Goal: Task Accomplishment & Management: Complete application form

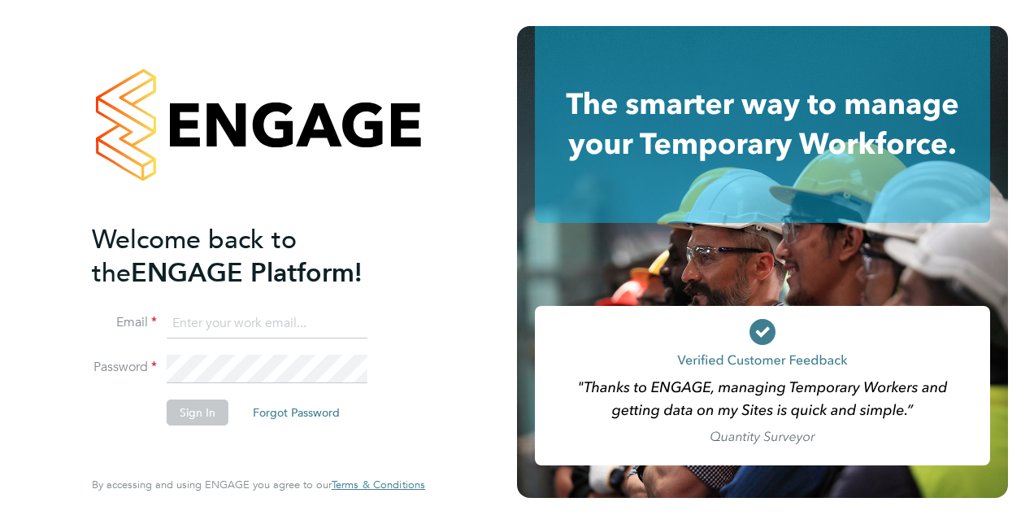
click at [189, 314] on input at bounding box center [267, 323] width 201 height 29
type input "[PERSON_NAME][EMAIL_ADDRESS][DOMAIN_NAME]"
click at [176, 411] on button "Sign In" at bounding box center [198, 412] width 62 height 26
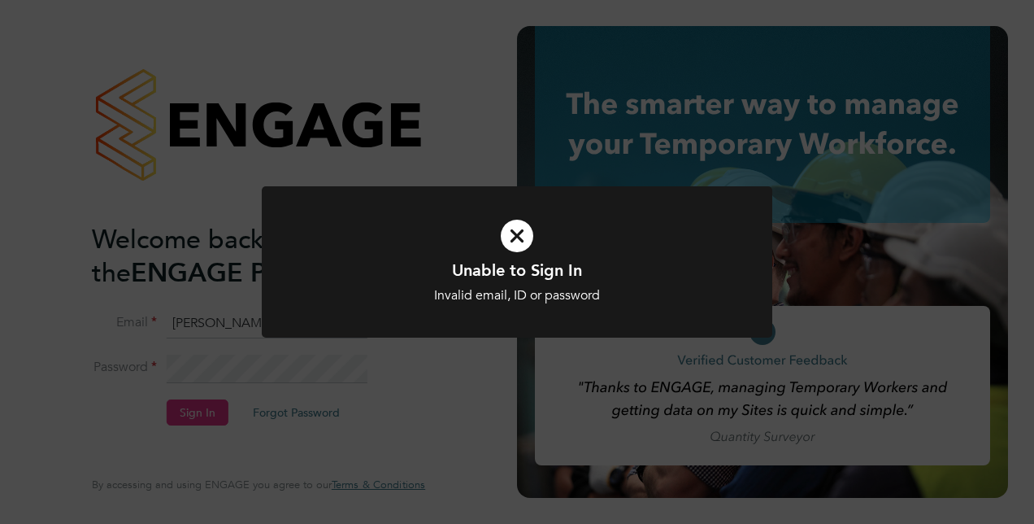
click at [506, 273] on h1 "Unable to Sign In" at bounding box center [517, 269] width 423 height 21
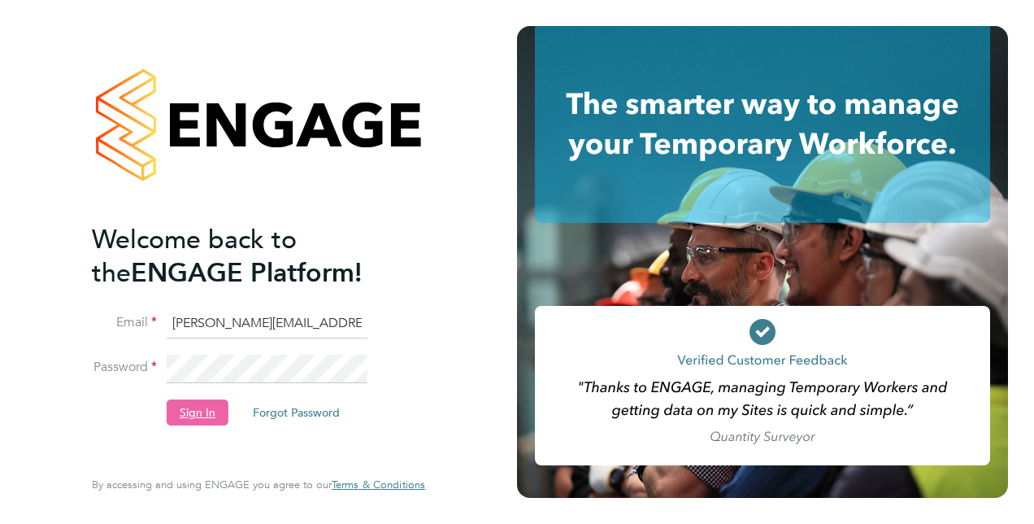
click at [202, 413] on button "Sign In" at bounding box center [198, 412] width 62 height 26
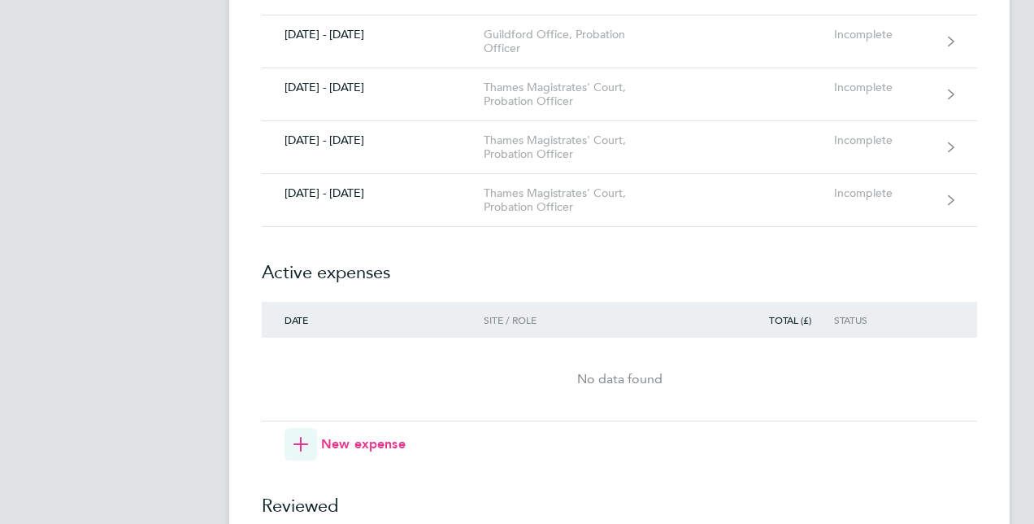
scroll to position [2374, 0]
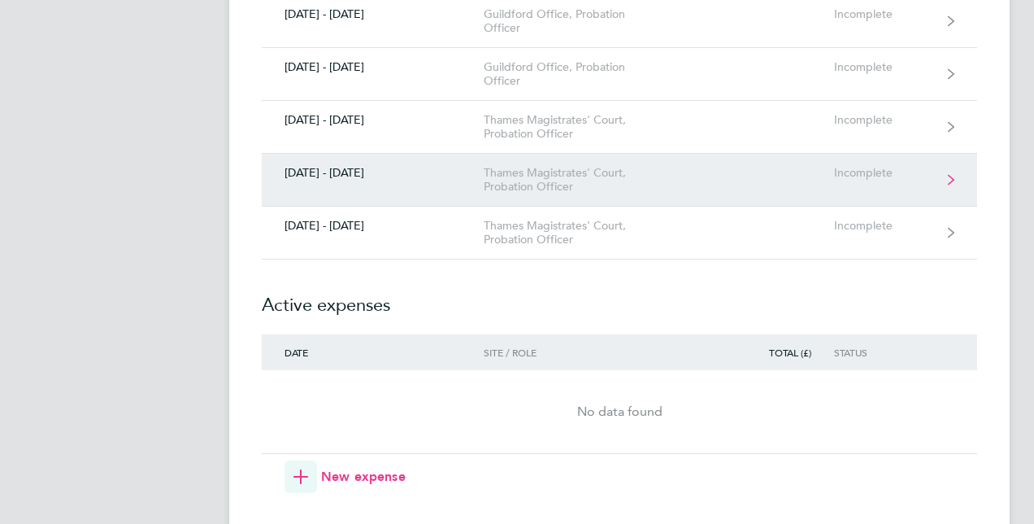
click at [876, 166] on div "Incomplete" at bounding box center [884, 173] width 100 height 14
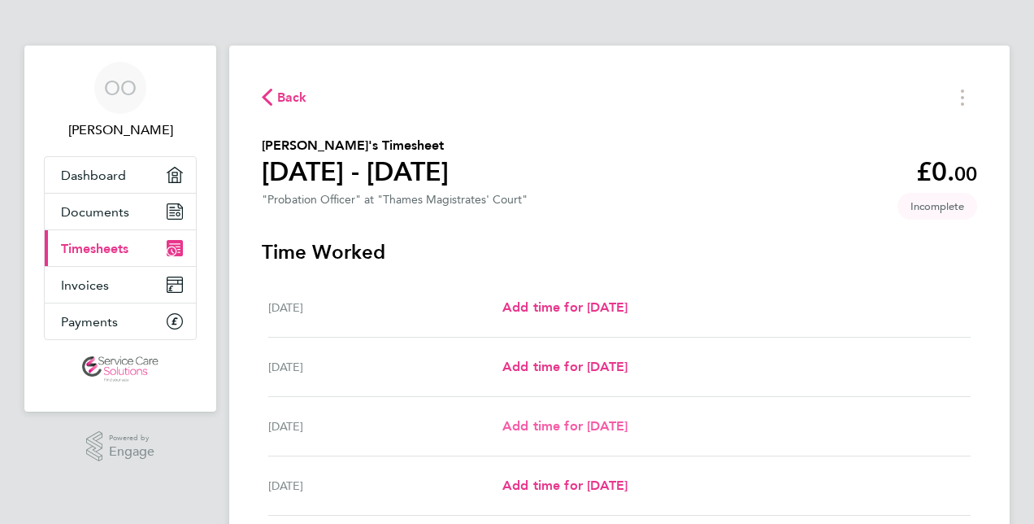
click at [592, 426] on span "Add time for [DATE]" at bounding box center [564, 425] width 125 height 15
select select "30"
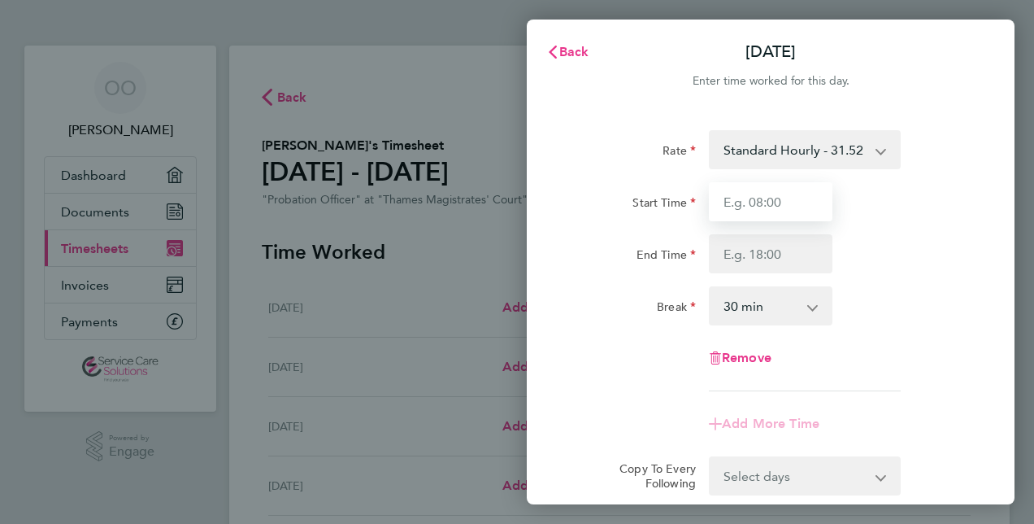
click at [726, 202] on input "Start Time" at bounding box center [771, 201] width 124 height 39
type input "08:45"
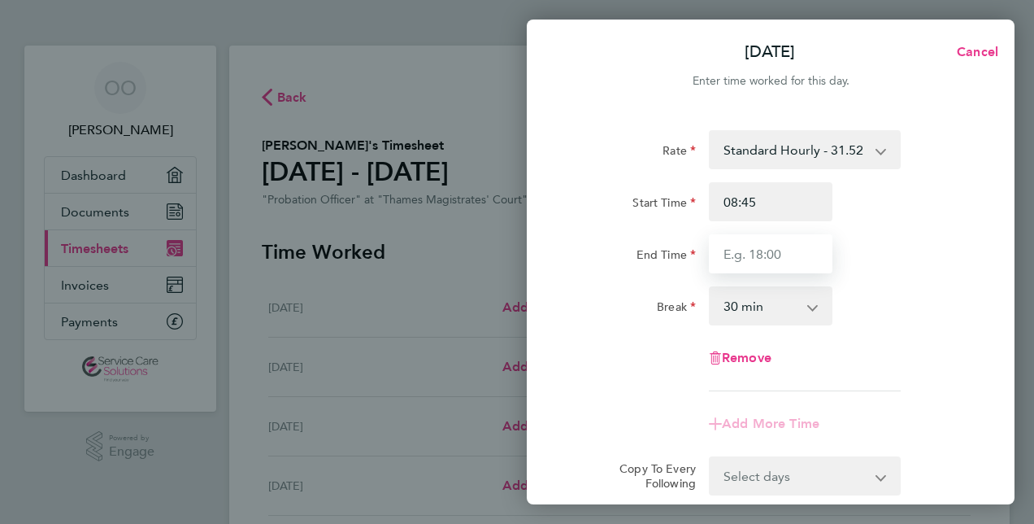
click at [732, 257] on input "End Time" at bounding box center [771, 253] width 124 height 39
type input "18:00"
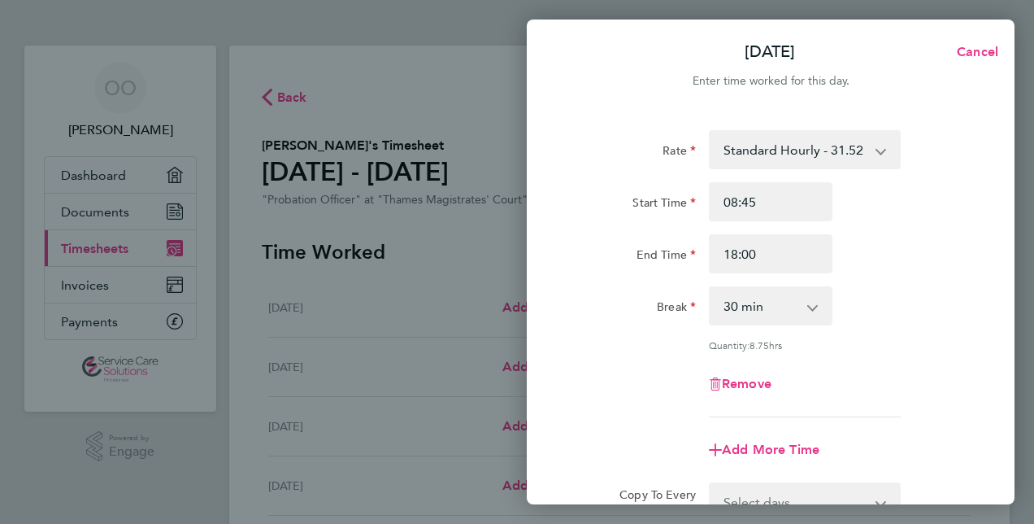
click at [816, 302] on app-icon-cross-button at bounding box center [821, 306] width 20 height 36
click at [803, 313] on select "0 min 15 min 30 min 45 min 60 min 75 min 90 min" at bounding box center [761, 306] width 101 height 36
select select "60"
click at [711, 288] on select "0 min 15 min 30 min 45 min 60 min 75 min 90 min" at bounding box center [761, 306] width 101 height 36
click at [844, 374] on div "Remove" at bounding box center [771, 383] width 410 height 39
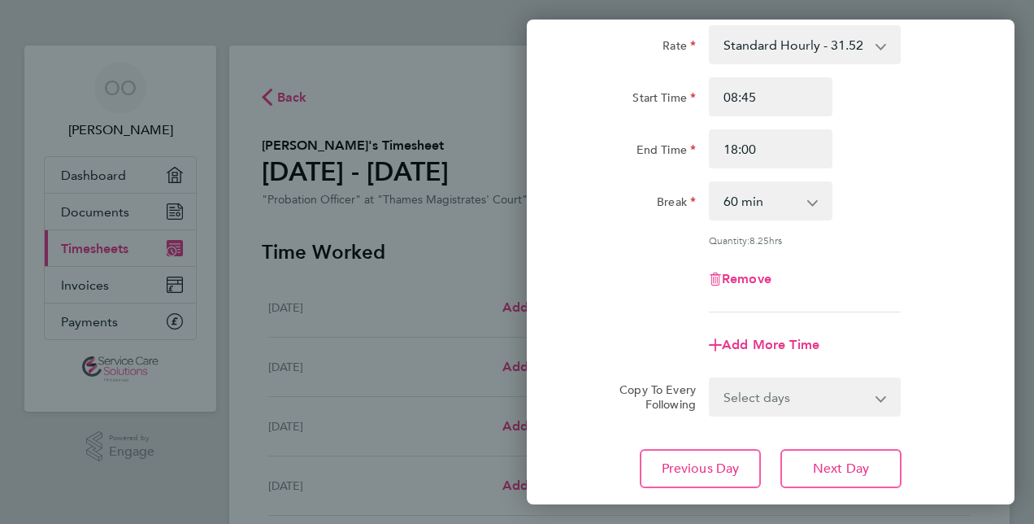
scroll to position [130, 0]
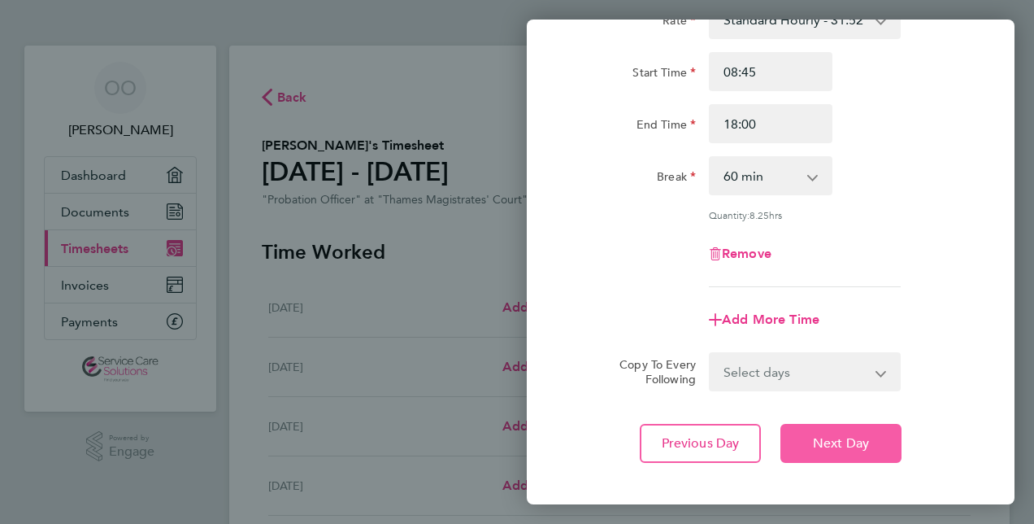
click at [820, 445] on span "Next Day" at bounding box center [841, 443] width 56 height 16
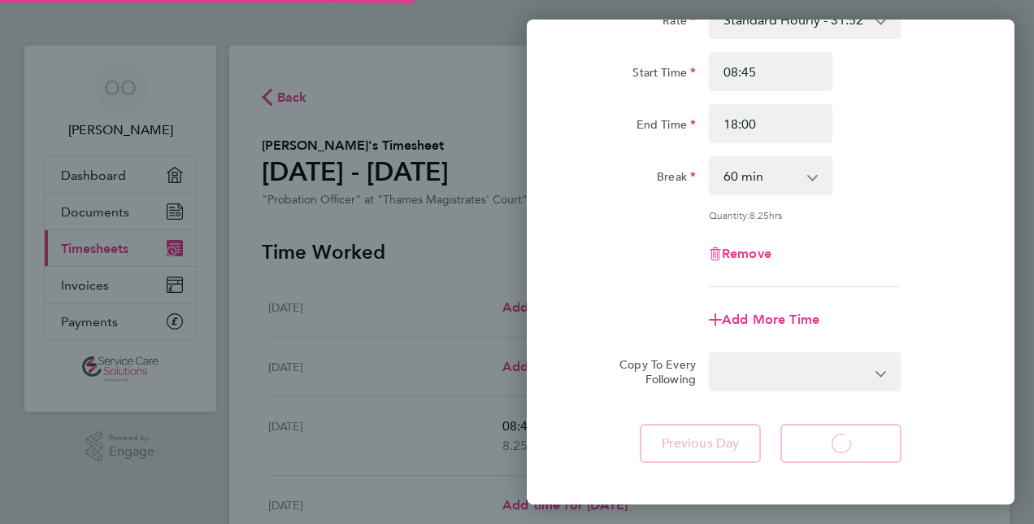
select select "30"
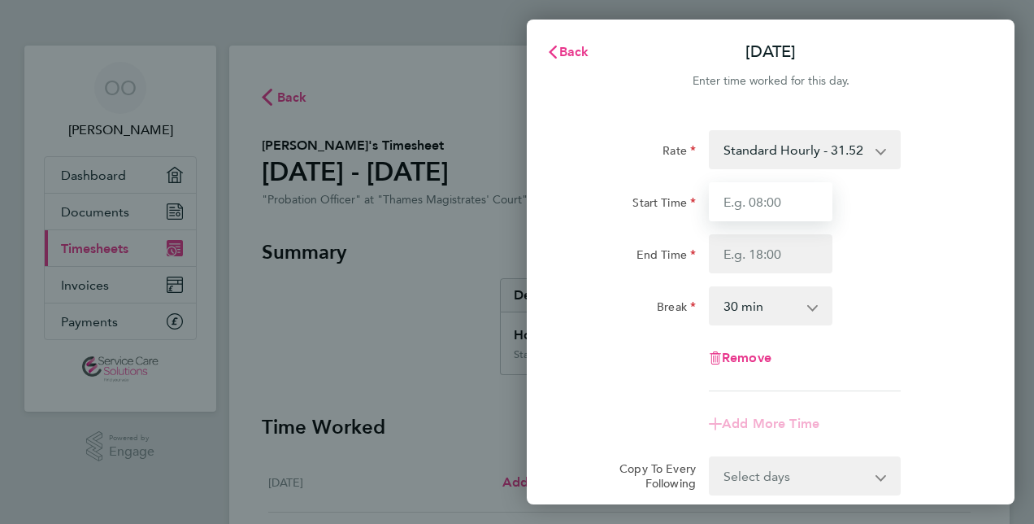
click at [725, 199] on input "Start Time" at bounding box center [771, 201] width 124 height 39
type input "08:30"
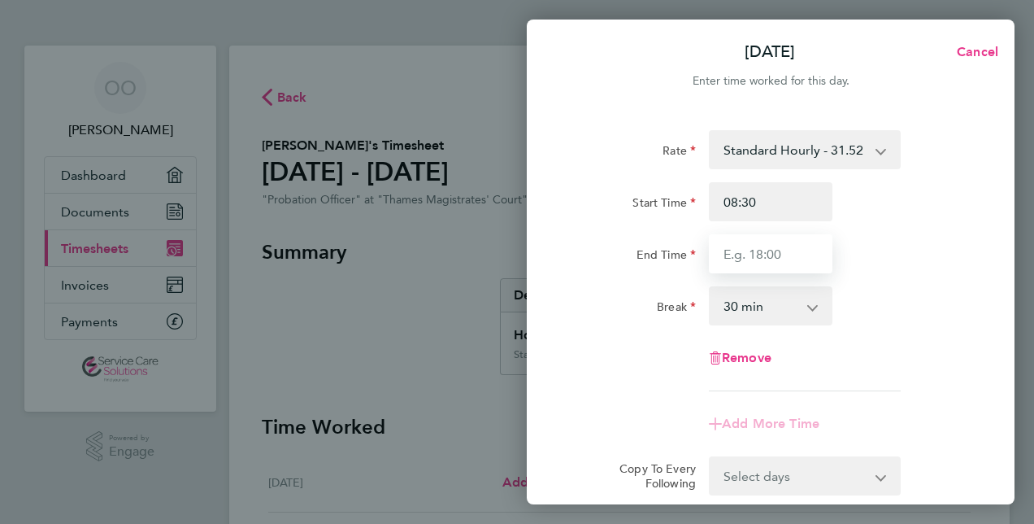
click at [732, 259] on input "End Time" at bounding box center [771, 253] width 124 height 39
type input "19:00"
click at [813, 313] on app-icon-cross-button at bounding box center [821, 306] width 20 height 36
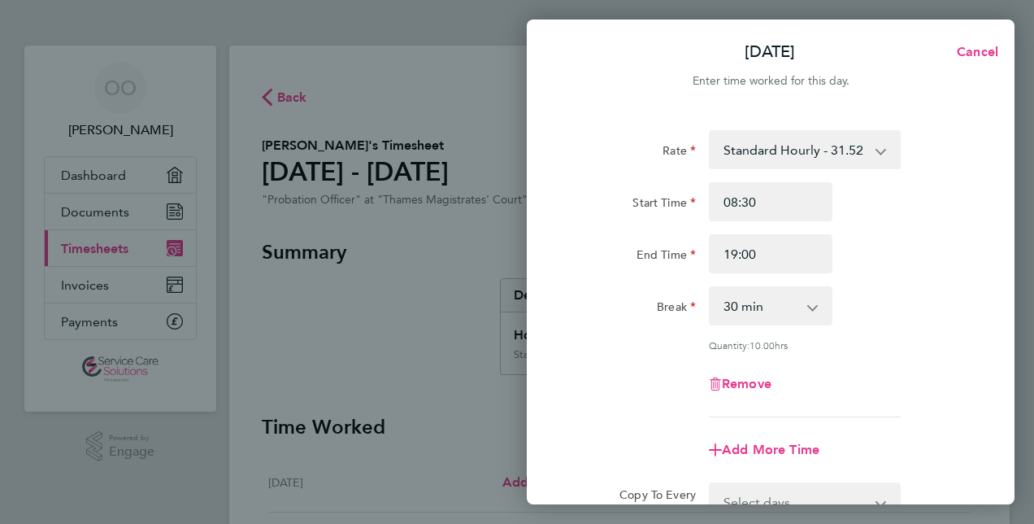
click at [813, 313] on app-icon-cross-button at bounding box center [821, 306] width 20 height 36
click at [812, 306] on app-icon-cross-button at bounding box center [821, 306] width 20 height 36
click at [811, 311] on app-icon-cross-button at bounding box center [821, 306] width 20 height 36
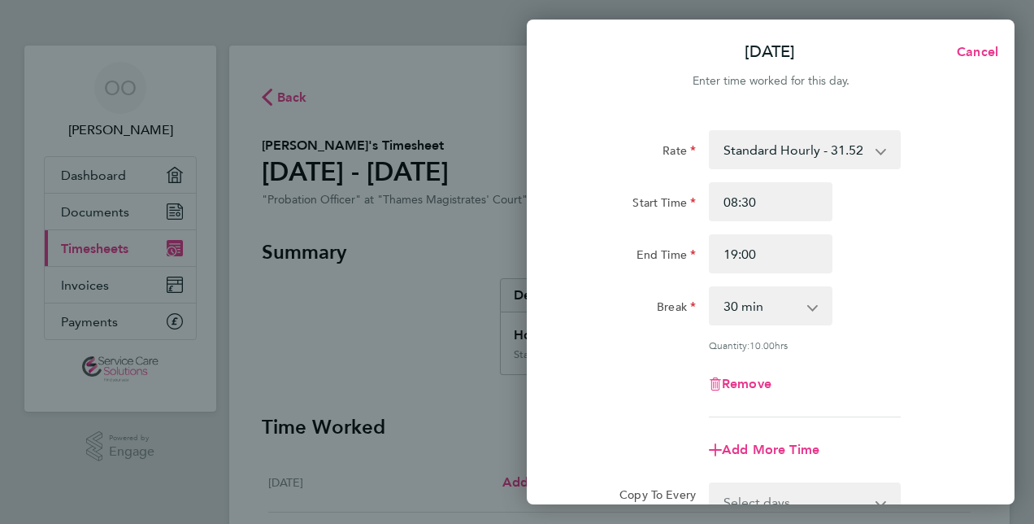
click at [811, 311] on app-icon-cross-button at bounding box center [821, 306] width 20 height 36
click at [968, 430] on div "Add More Time" at bounding box center [771, 449] width 410 height 39
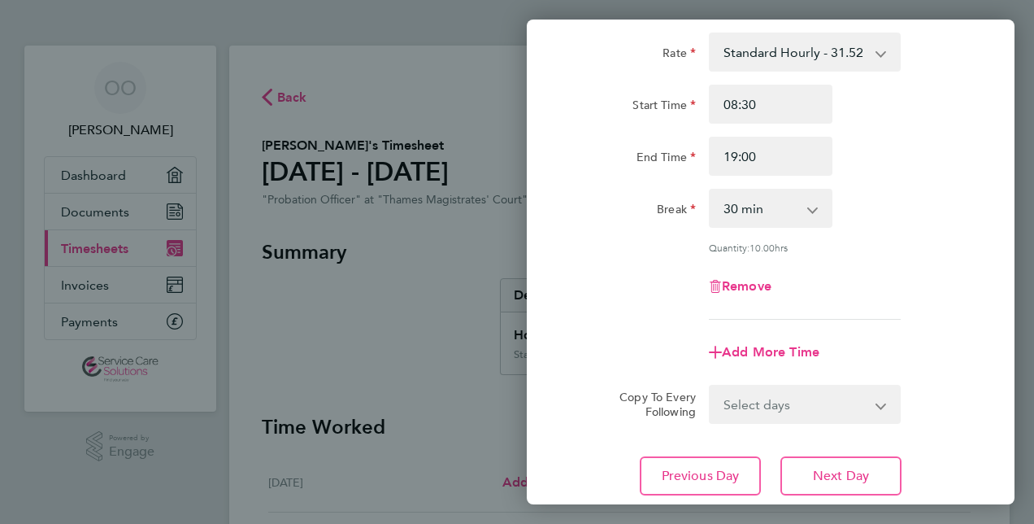
scroll to position [130, 0]
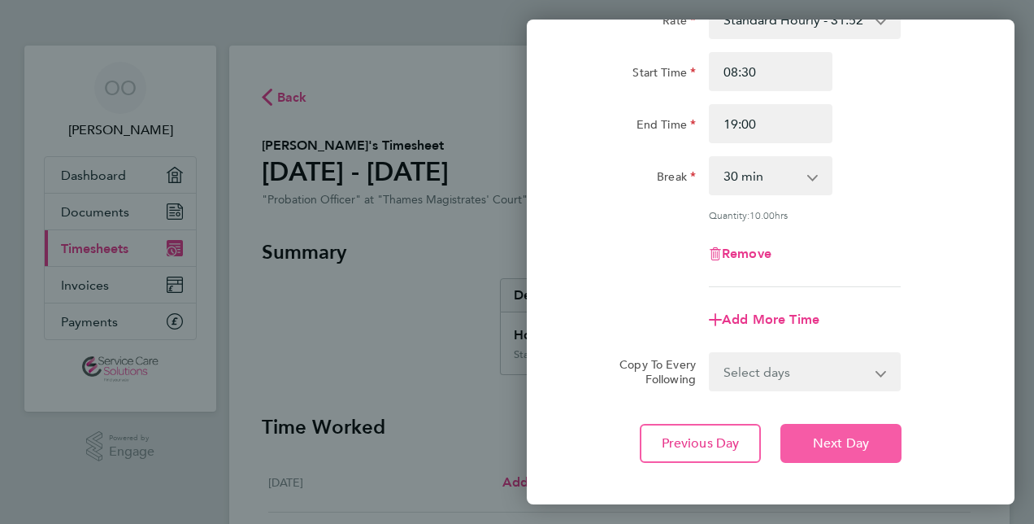
click at [845, 446] on span "Next Day" at bounding box center [841, 443] width 56 height 16
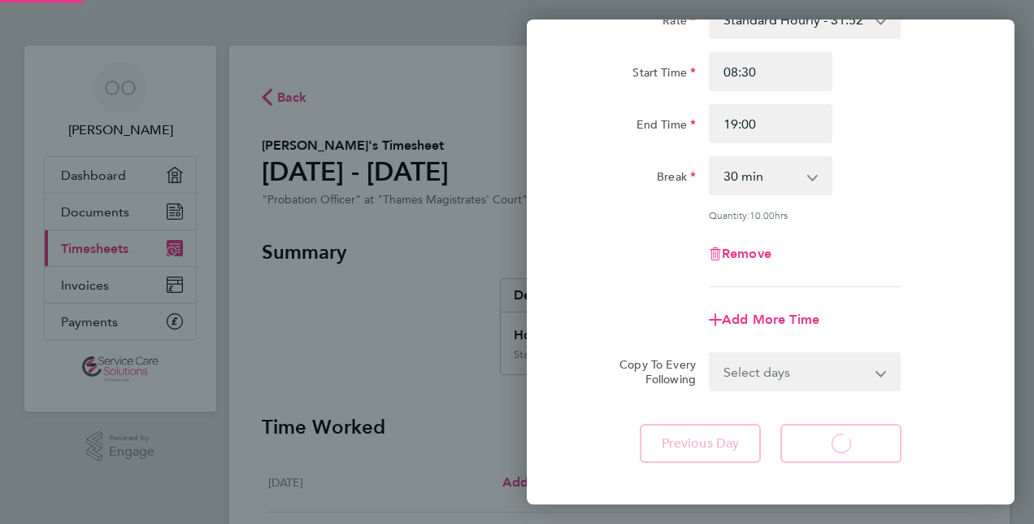
select select "30"
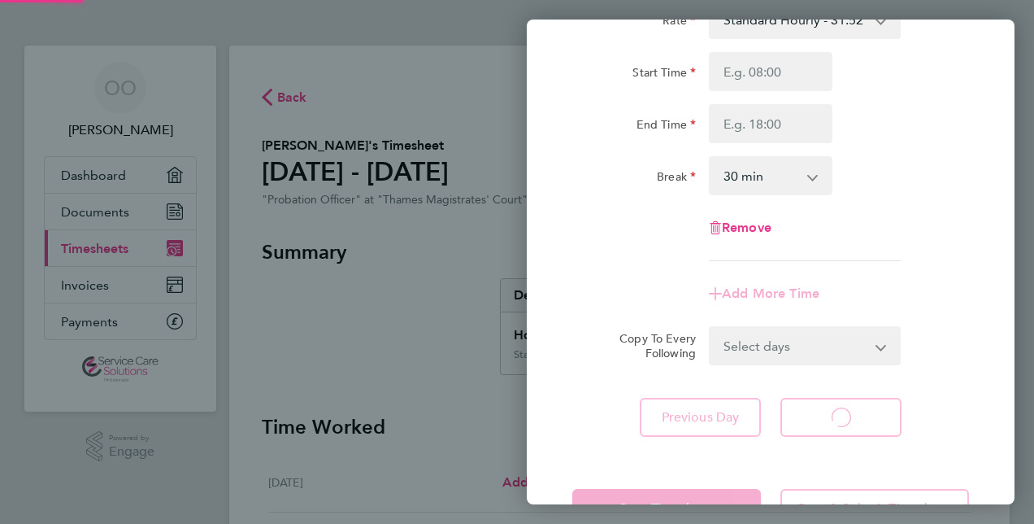
select select "30"
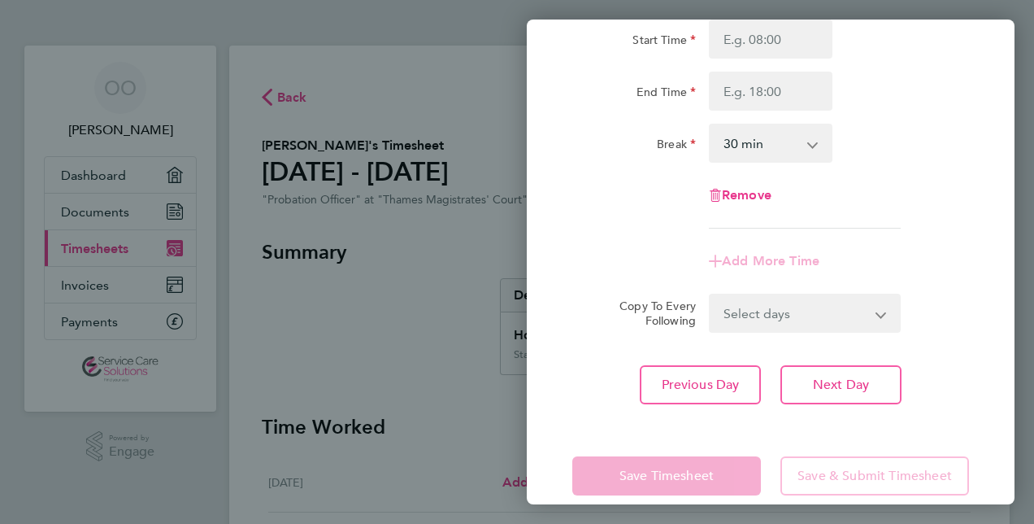
scroll to position [185, 0]
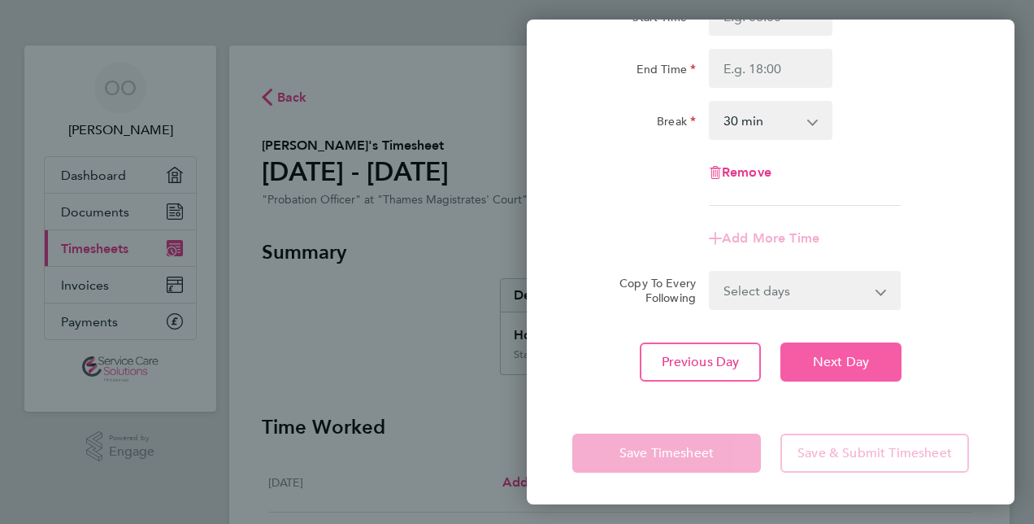
click at [850, 363] on span "Next Day" at bounding box center [841, 362] width 56 height 16
select select "30"
click at [834, 356] on span "Next Day" at bounding box center [841, 362] width 56 height 16
select select "30"
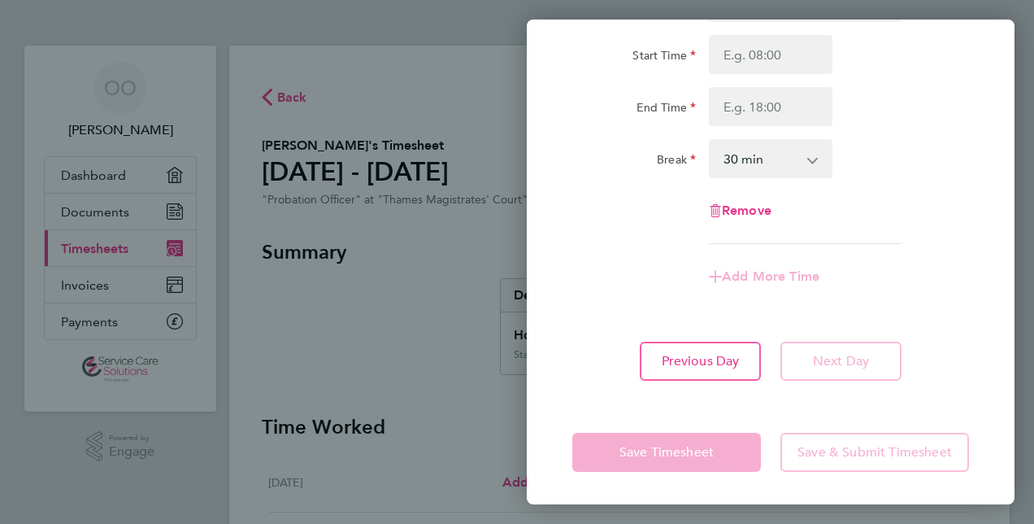
scroll to position [146, 0]
click at [909, 188] on div "Rate Standard Hourly - 31.52 Start Time End Time Break 0 min 15 min 30 min 45 m…" at bounding box center [770, 114] width 397 height 261
click at [699, 358] on span "Previous Day" at bounding box center [701, 362] width 78 height 16
select select "30"
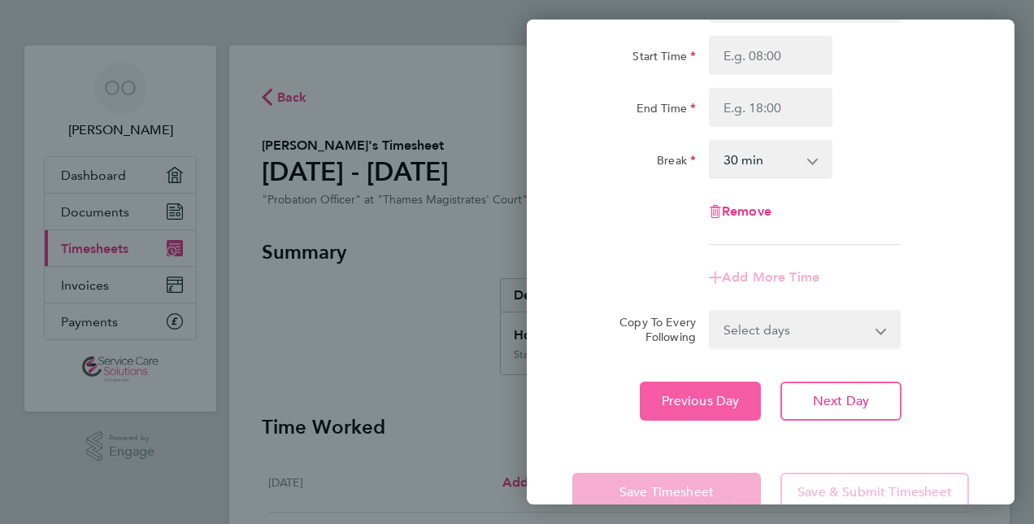
click at [699, 404] on span "Previous Day" at bounding box center [701, 401] width 78 height 16
select select "30"
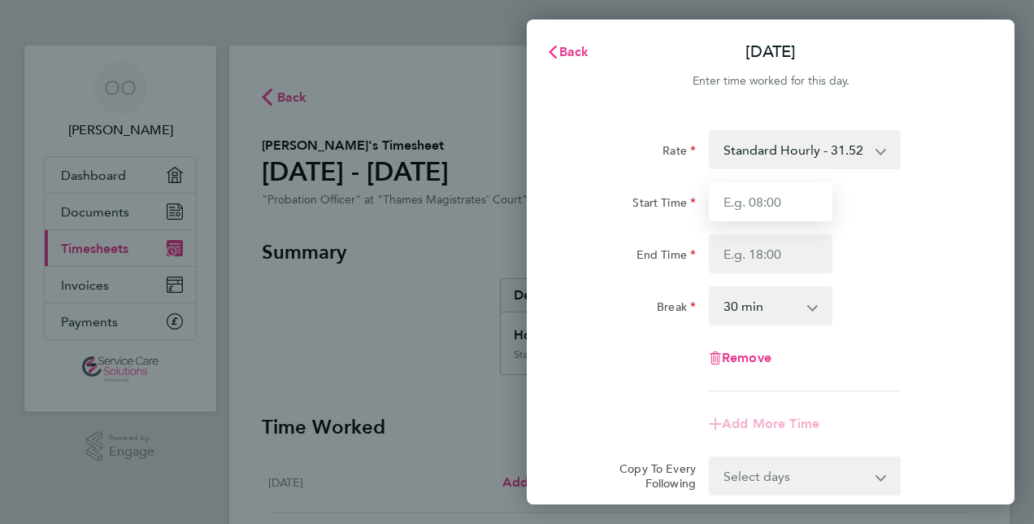
click at [734, 204] on input "Start Time" at bounding box center [771, 201] width 124 height 39
type input "08:50"
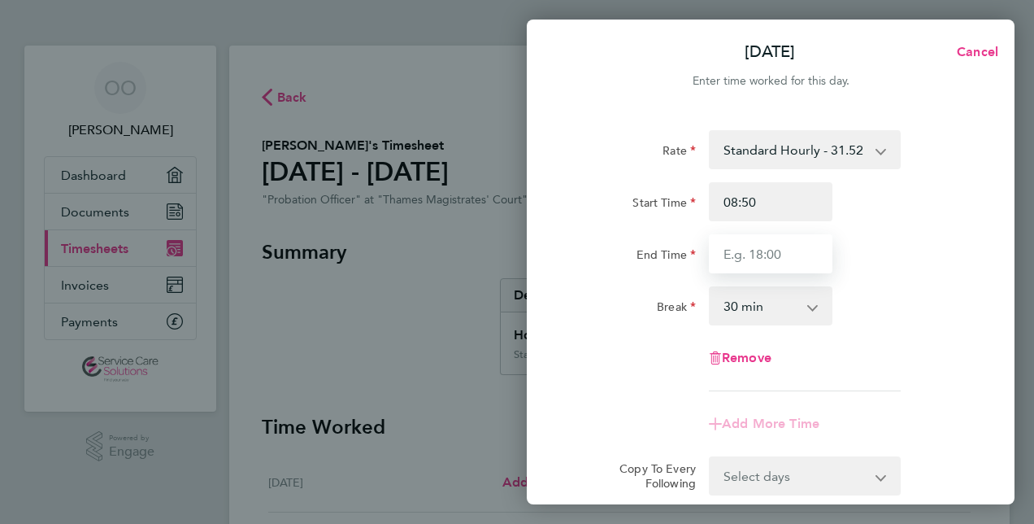
click at [735, 252] on input "End Time" at bounding box center [771, 253] width 124 height 39
type input "17:50"
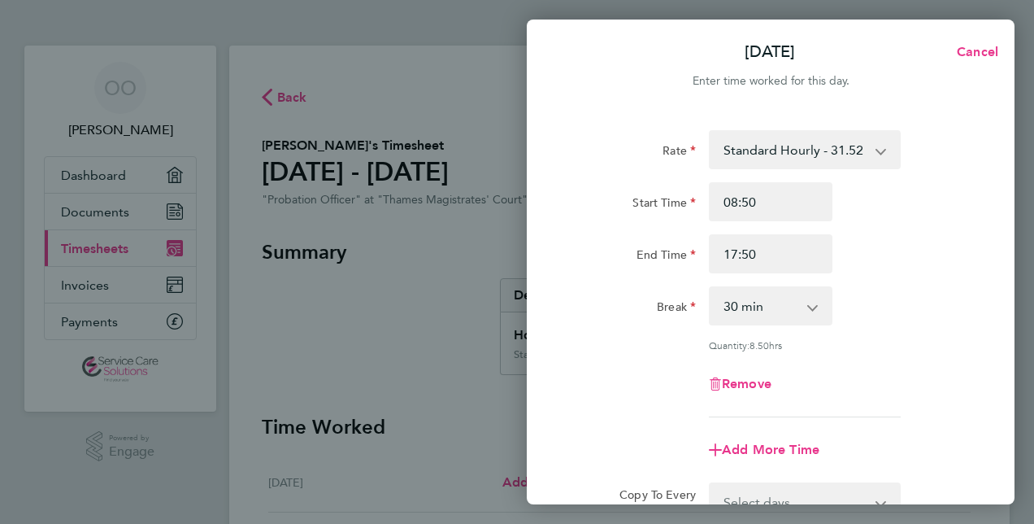
click at [880, 397] on app-timesheet-line-form-group "Rate Standard Hourly - 31.52 Start Time 08:50 End Time 17:50 Break 0 min 15 min…" at bounding box center [770, 299] width 397 height 339
click at [758, 320] on select "0 min 15 min 30 min 45 min 60 min 75 min 90 min" at bounding box center [761, 306] width 101 height 36
select select "45"
click at [711, 288] on select "0 min 15 min 30 min 45 min 60 min 75 min 90 min" at bounding box center [761, 306] width 101 height 36
click at [860, 368] on div "Remove" at bounding box center [771, 383] width 410 height 39
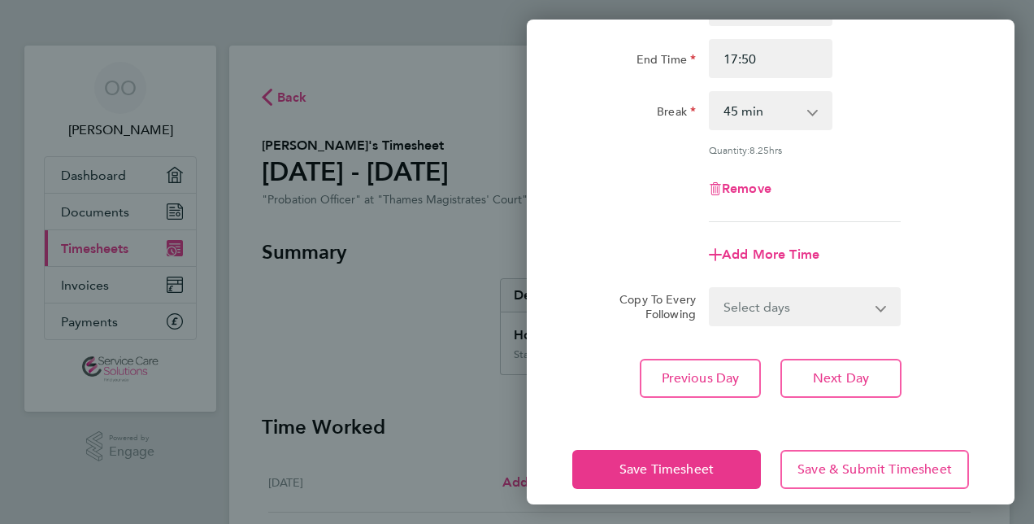
scroll to position [211, 0]
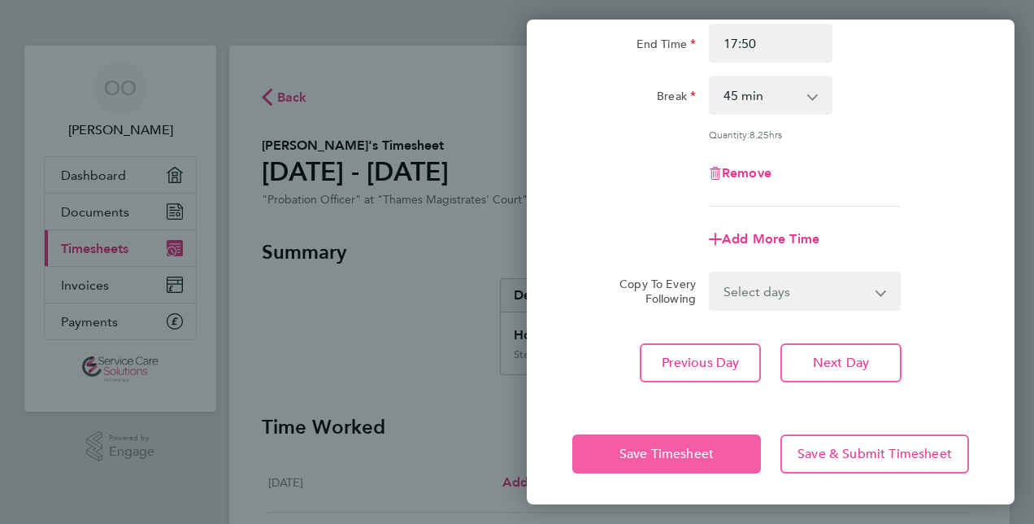
click at [685, 454] on span "Save Timesheet" at bounding box center [667, 454] width 94 height 16
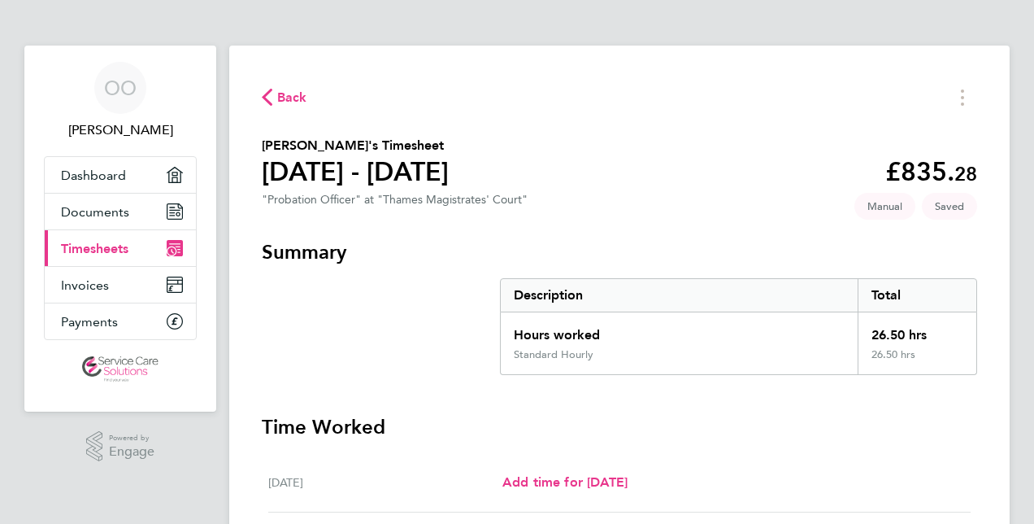
click at [910, 477] on div "Add time for [DATE] Add time for [DATE]" at bounding box center [736, 482] width 468 height 20
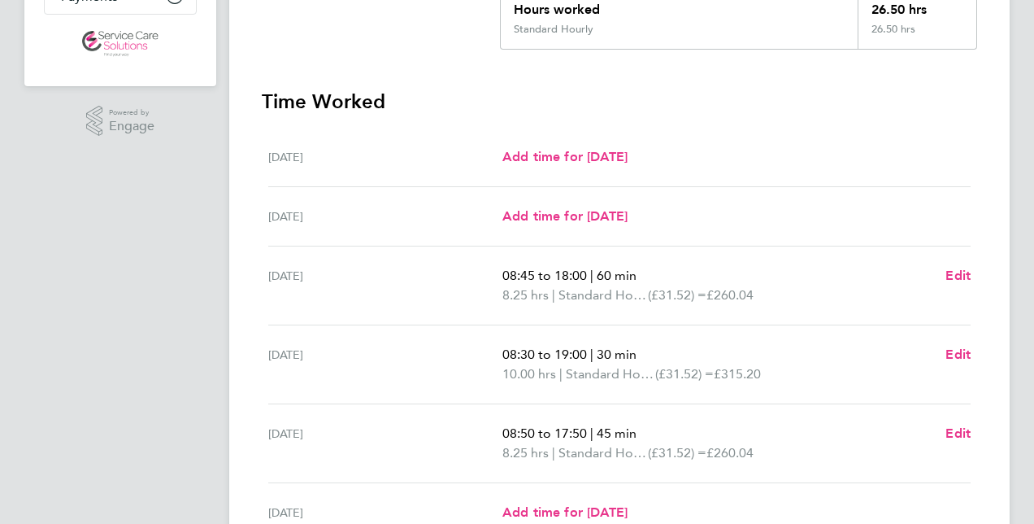
scroll to position [358, 0]
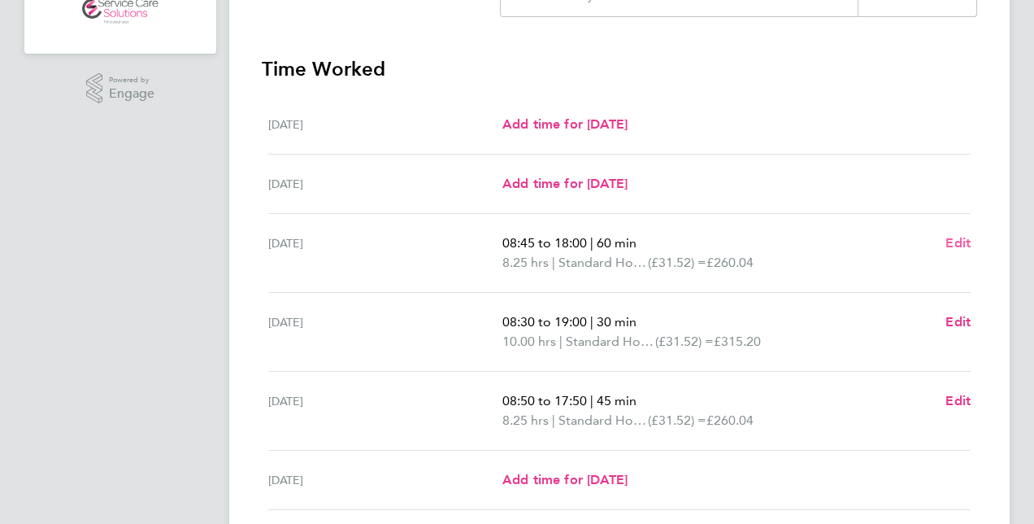
click at [950, 241] on span "Edit" at bounding box center [958, 242] width 25 height 15
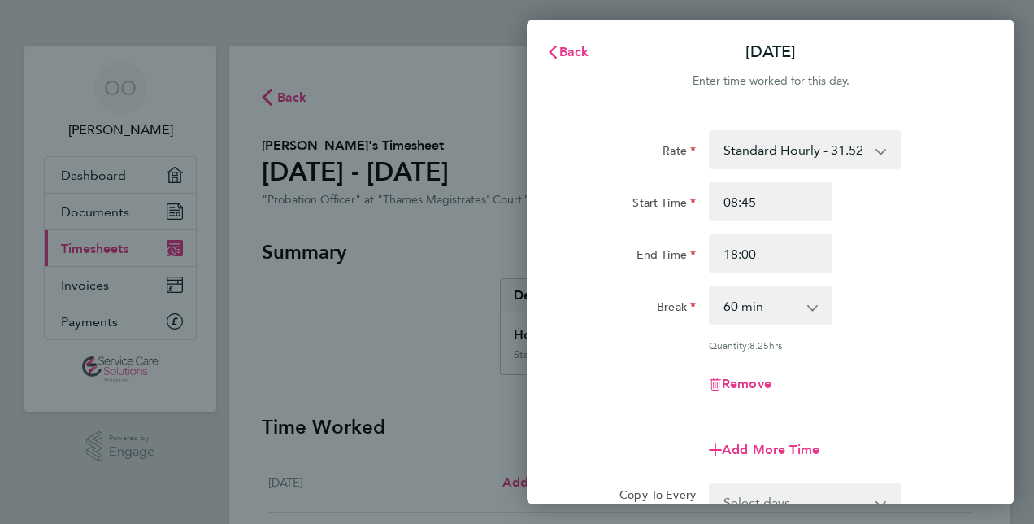
click at [816, 307] on app-icon-cross-button at bounding box center [821, 306] width 20 height 36
click at [808, 307] on select "0 min 15 min 30 min 45 min 60 min 75 min 90 min" at bounding box center [761, 306] width 101 height 36
click at [711, 288] on select "0 min 15 min 30 min 45 min 60 min 75 min 90 min" at bounding box center [761, 306] width 101 height 36
click at [772, 307] on select "0 min 15 min 30 min 45 min 60 min 75 min 90 min" at bounding box center [761, 306] width 101 height 36
select select "30"
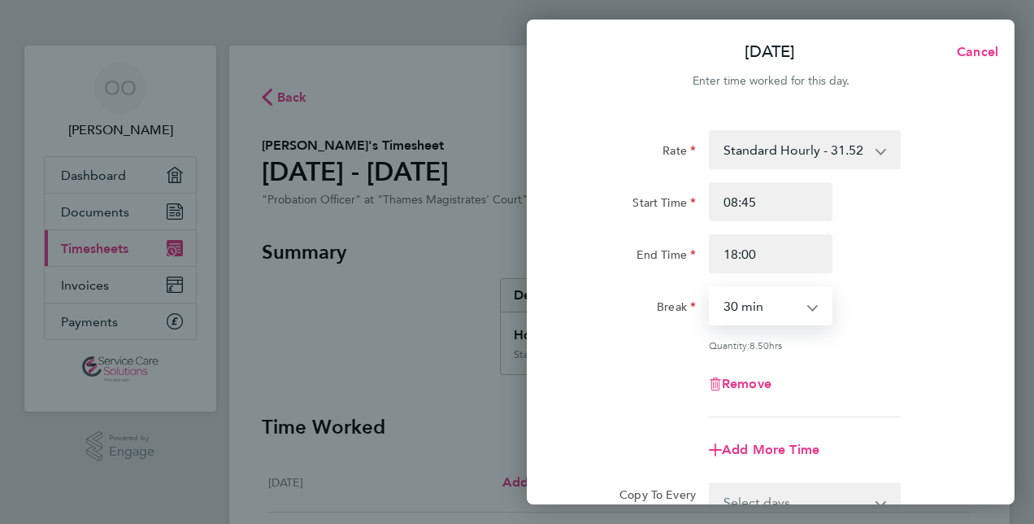
click at [711, 288] on select "0 min 15 min 30 min 45 min 60 min 75 min 90 min" at bounding box center [761, 306] width 101 height 36
click at [883, 354] on div "Rate Standard Hourly - 31.52 Start Time 08:45 End Time 18:00 Break 0 min 15 min…" at bounding box center [770, 273] width 397 height 287
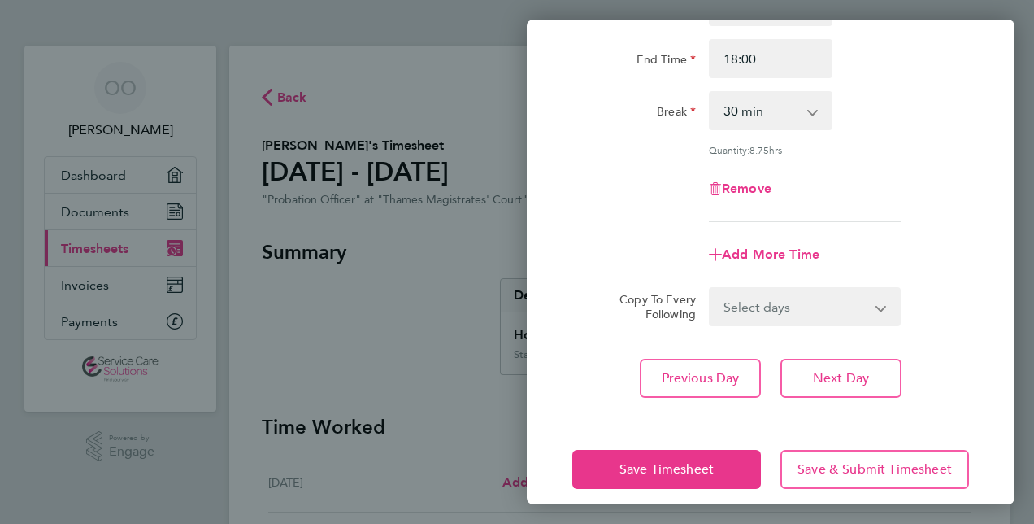
scroll to position [211, 0]
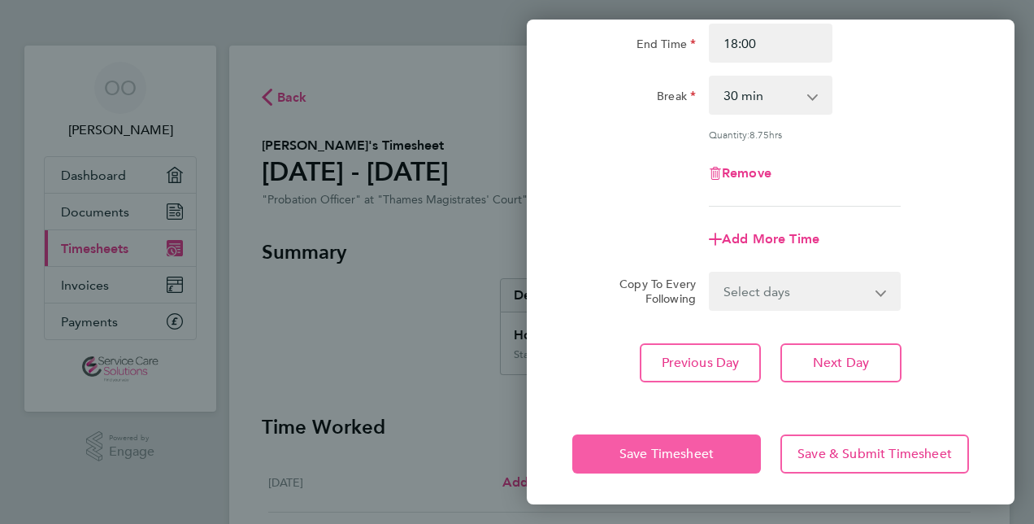
click at [650, 447] on span "Save Timesheet" at bounding box center [667, 454] width 94 height 16
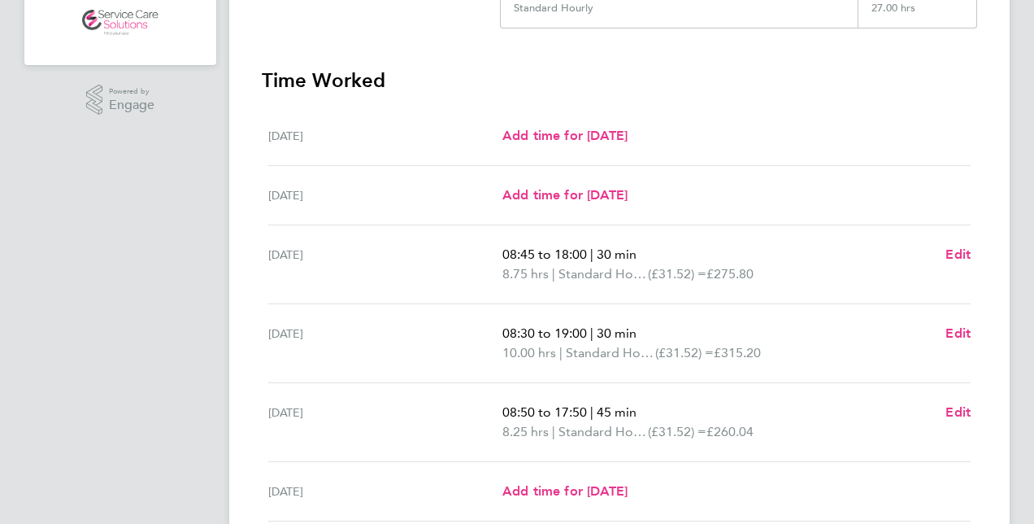
scroll to position [358, 0]
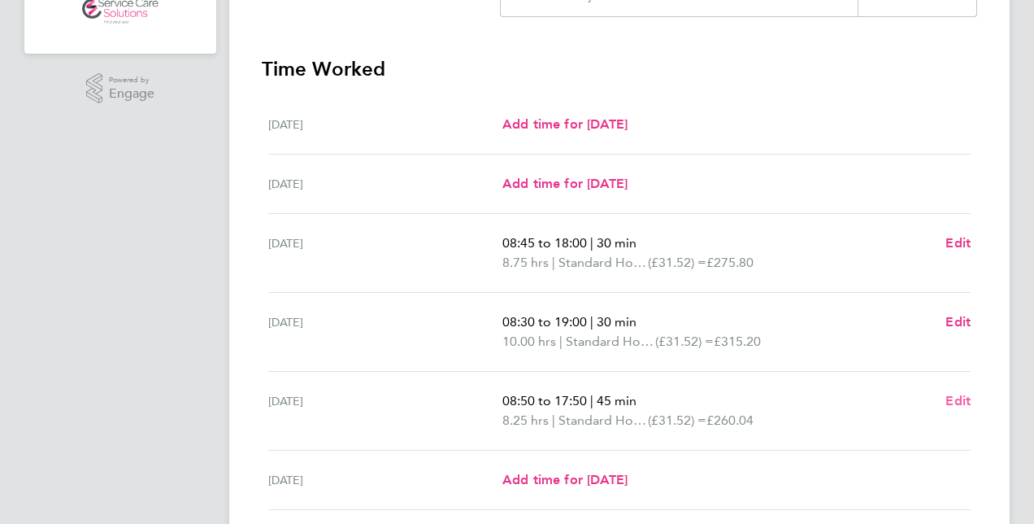
click at [954, 394] on span "Edit" at bounding box center [958, 400] width 25 height 15
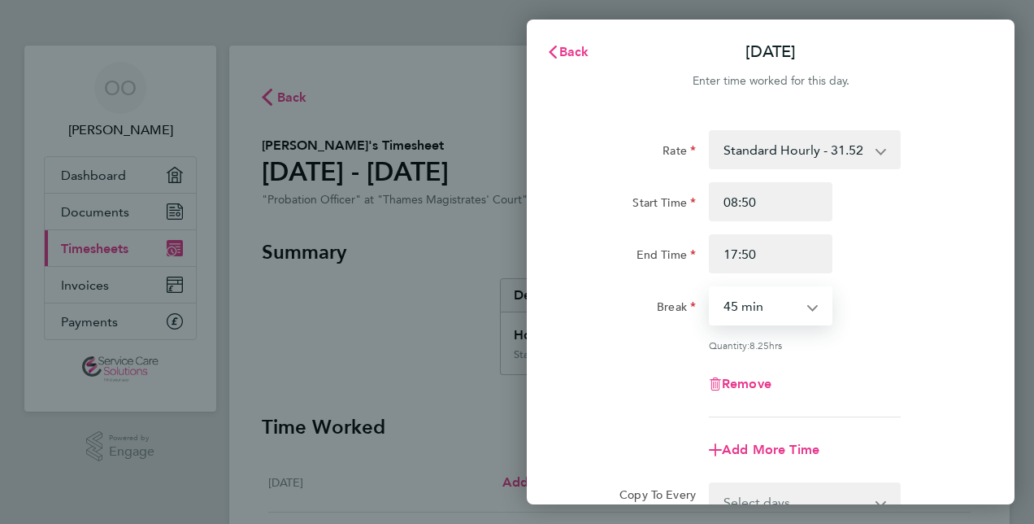
click at [810, 306] on select "0 min 15 min 30 min 45 min 60 min 75 min 90 min" at bounding box center [761, 306] width 101 height 36
select select "30"
click at [711, 288] on select "0 min 15 min 30 min 45 min 60 min 75 min 90 min" at bounding box center [761, 306] width 101 height 36
click at [860, 367] on div "Remove" at bounding box center [771, 383] width 410 height 39
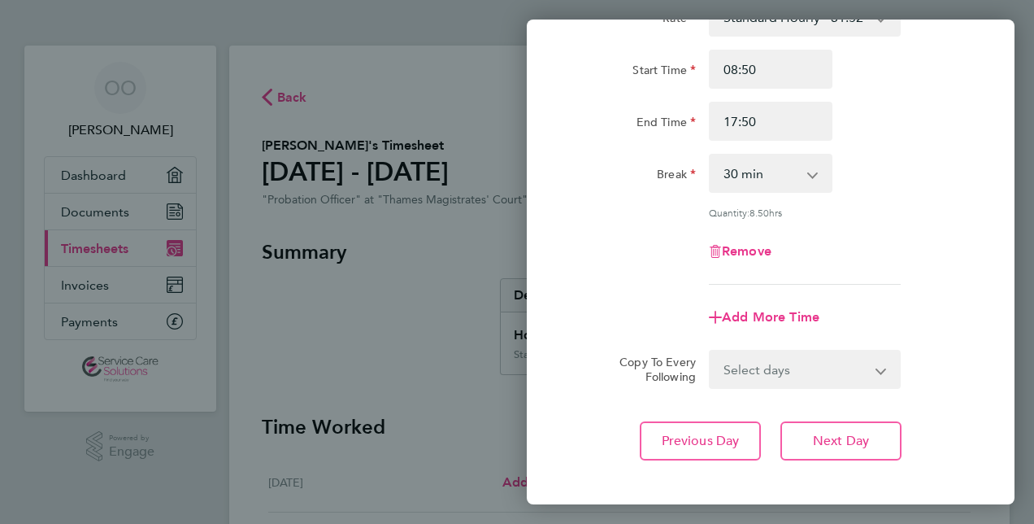
scroll to position [163, 0]
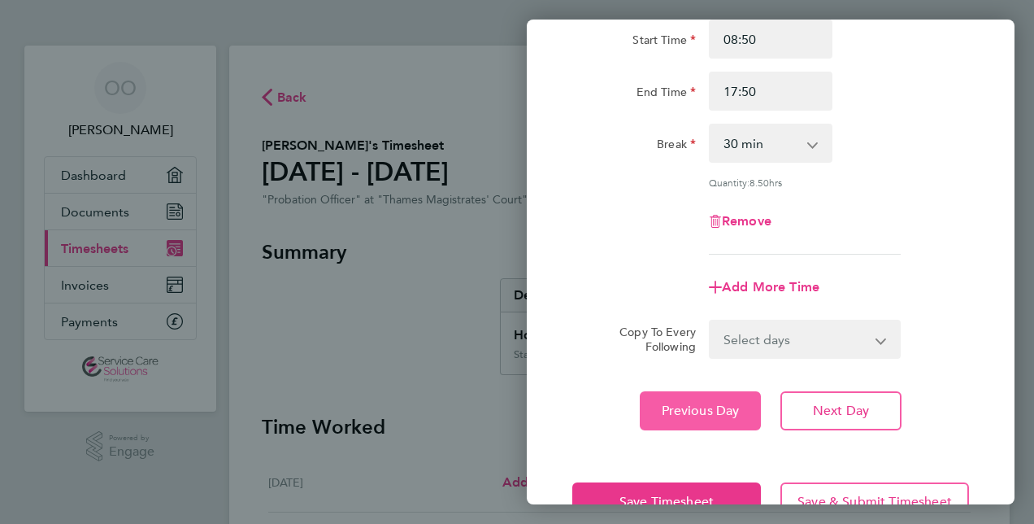
click at [678, 407] on span "Previous Day" at bounding box center [701, 410] width 78 height 16
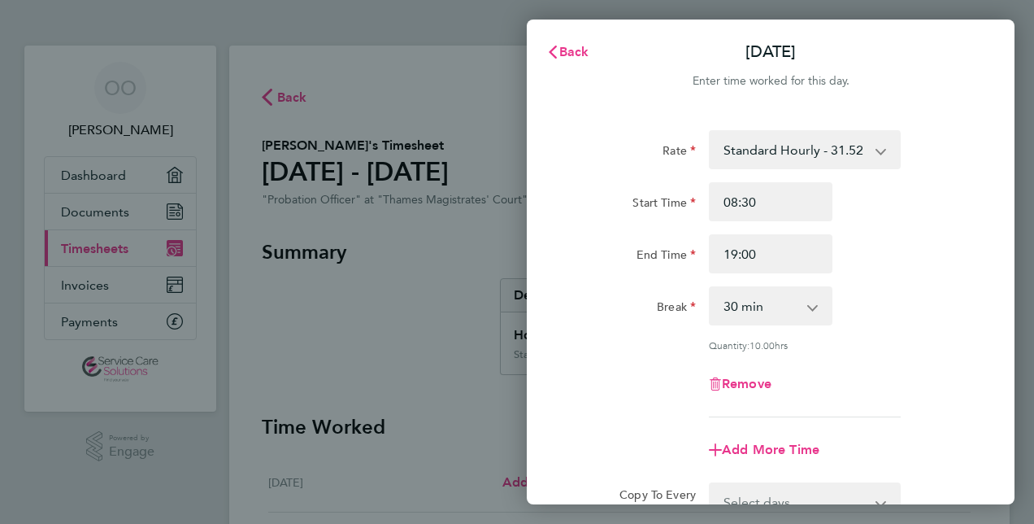
click at [803, 301] on select "0 min 15 min 30 min 45 min 60 min 75 min 90 min" at bounding box center [761, 306] width 101 height 36
select select "45"
click at [711, 288] on select "0 min 15 min 30 min 45 min 60 min 75 min 90 min" at bounding box center [761, 306] width 101 height 36
click at [889, 367] on div "Remove" at bounding box center [771, 383] width 410 height 39
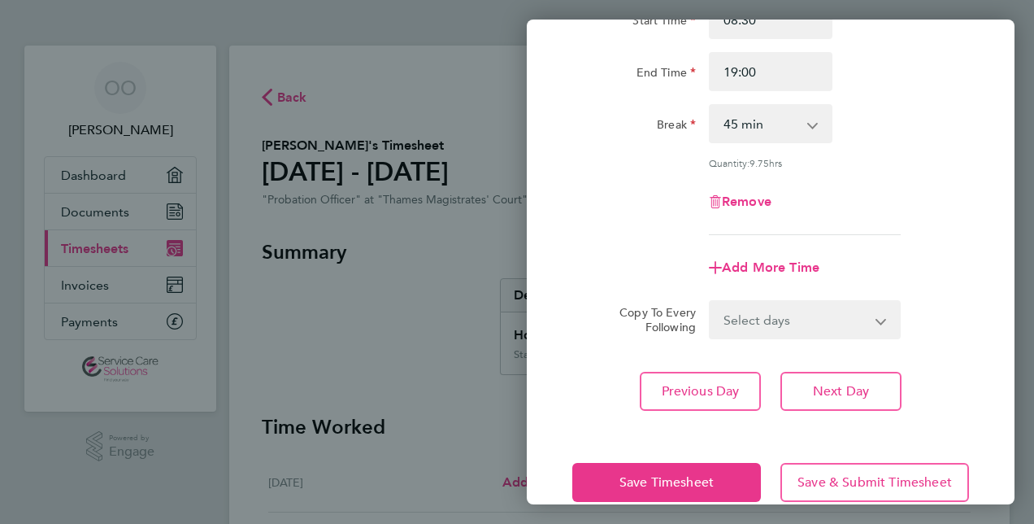
scroll to position [211, 0]
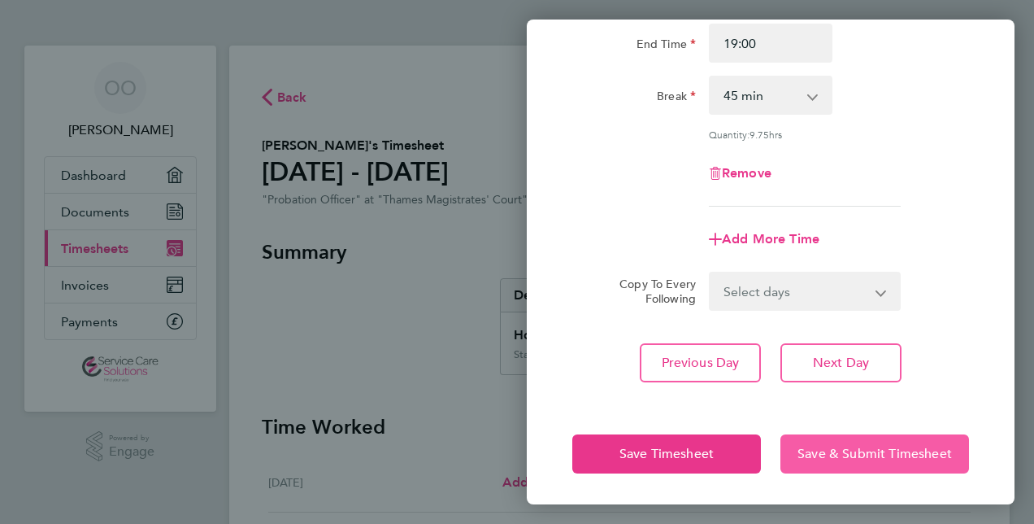
click at [813, 450] on span "Save & Submit Timesheet" at bounding box center [875, 454] width 154 height 16
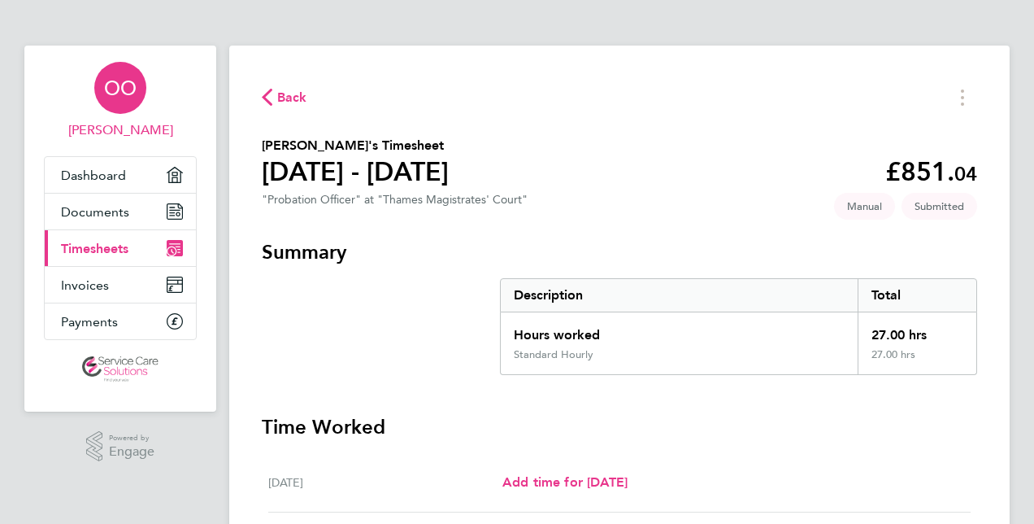
click at [107, 93] on span "OO" at bounding box center [120, 87] width 33 height 21
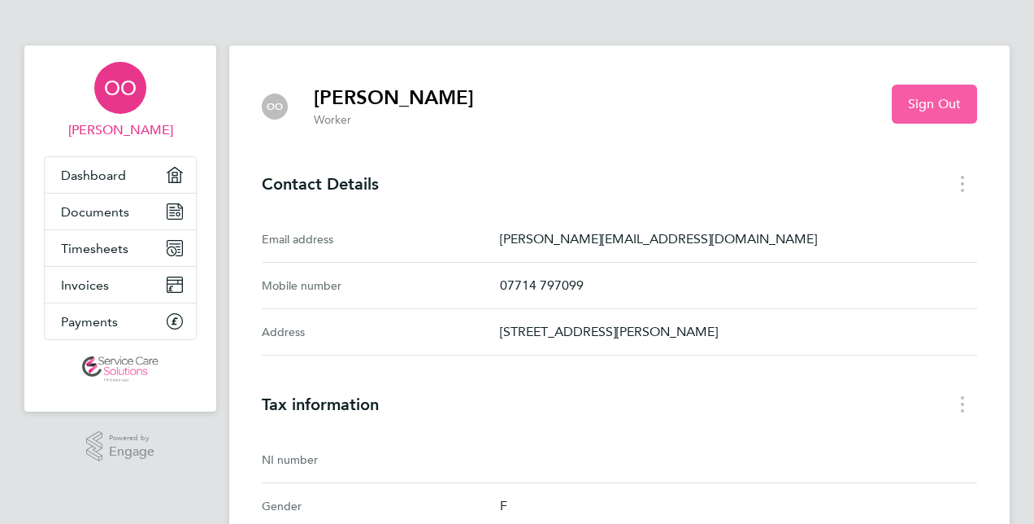
click at [915, 100] on span "Sign Out" at bounding box center [934, 104] width 53 height 16
